Goal: Navigation & Orientation: Go to known website

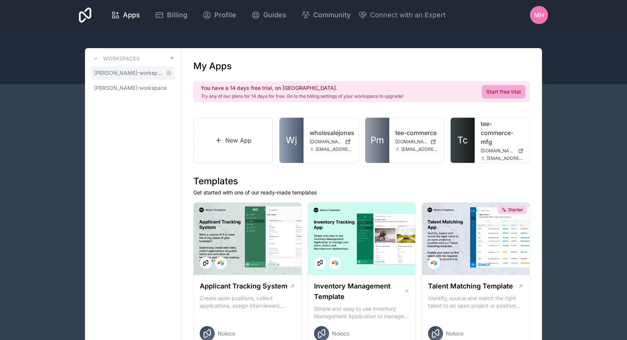
click at [147, 70] on span "[PERSON_NAME]-workspace" at bounding box center [128, 73] width 69 height 8
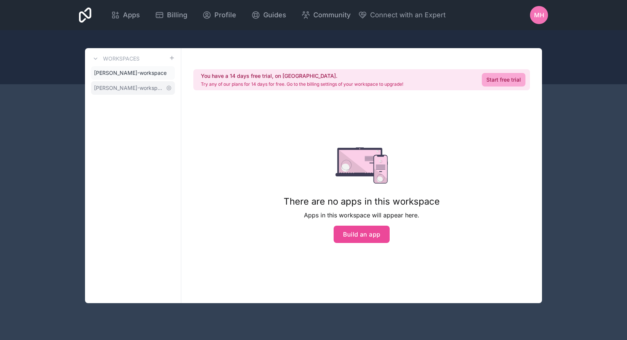
click at [143, 88] on span "[PERSON_NAME]-workspace" at bounding box center [128, 88] width 69 height 8
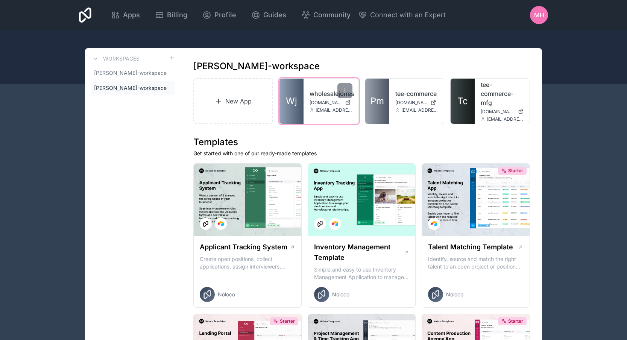
click at [315, 95] on link "wholesalejones" at bounding box center [330, 93] width 43 height 9
